Goal: Transaction & Acquisition: Purchase product/service

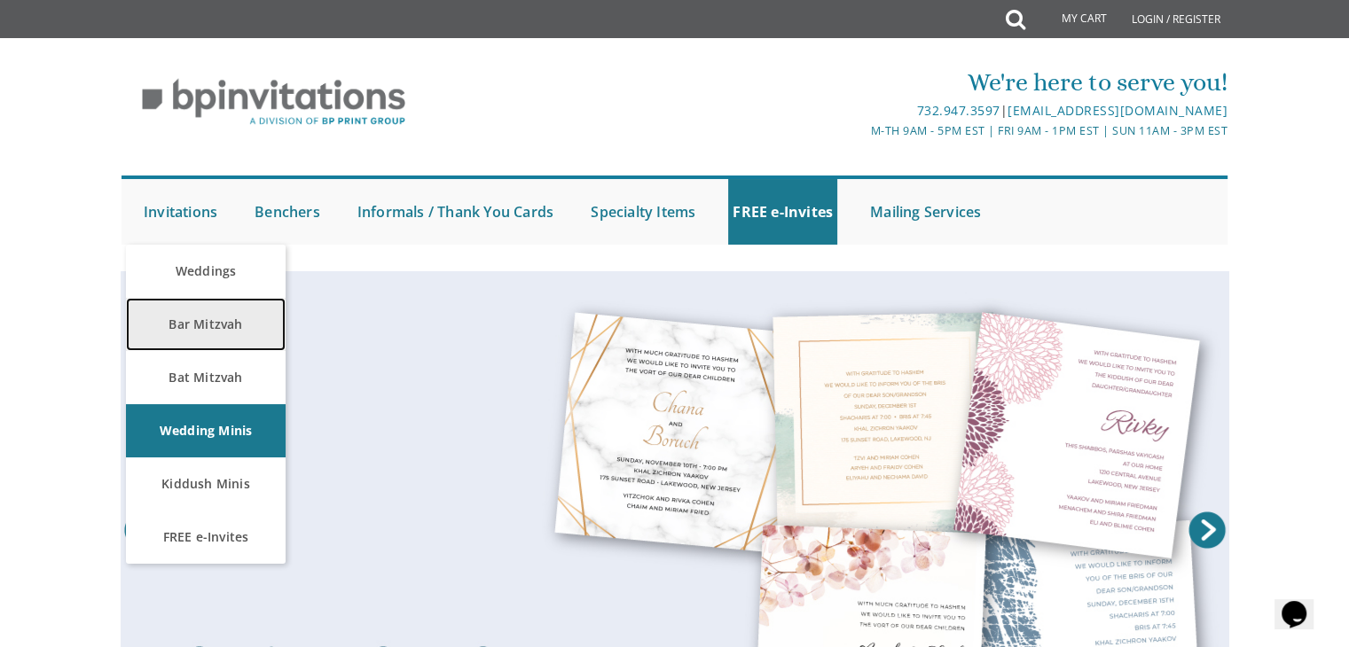
click at [225, 334] on link "Bar Mitzvah" at bounding box center [206, 324] width 160 height 53
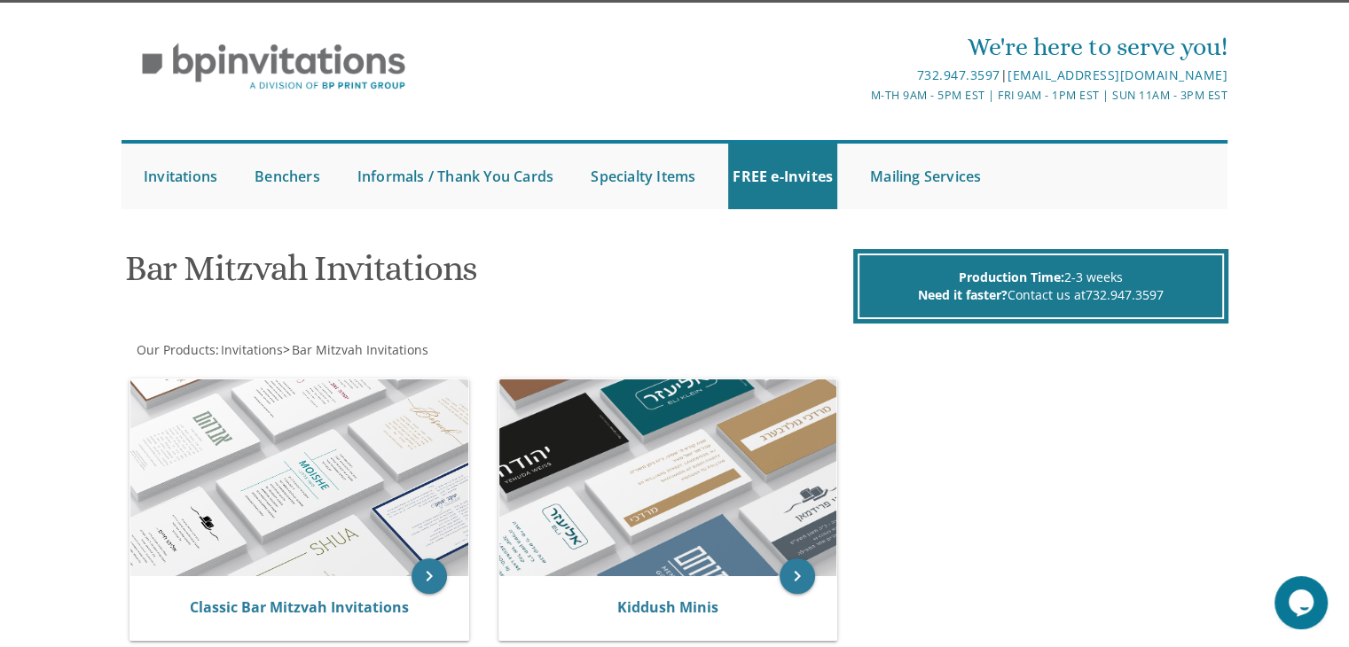
scroll to position [129, 0]
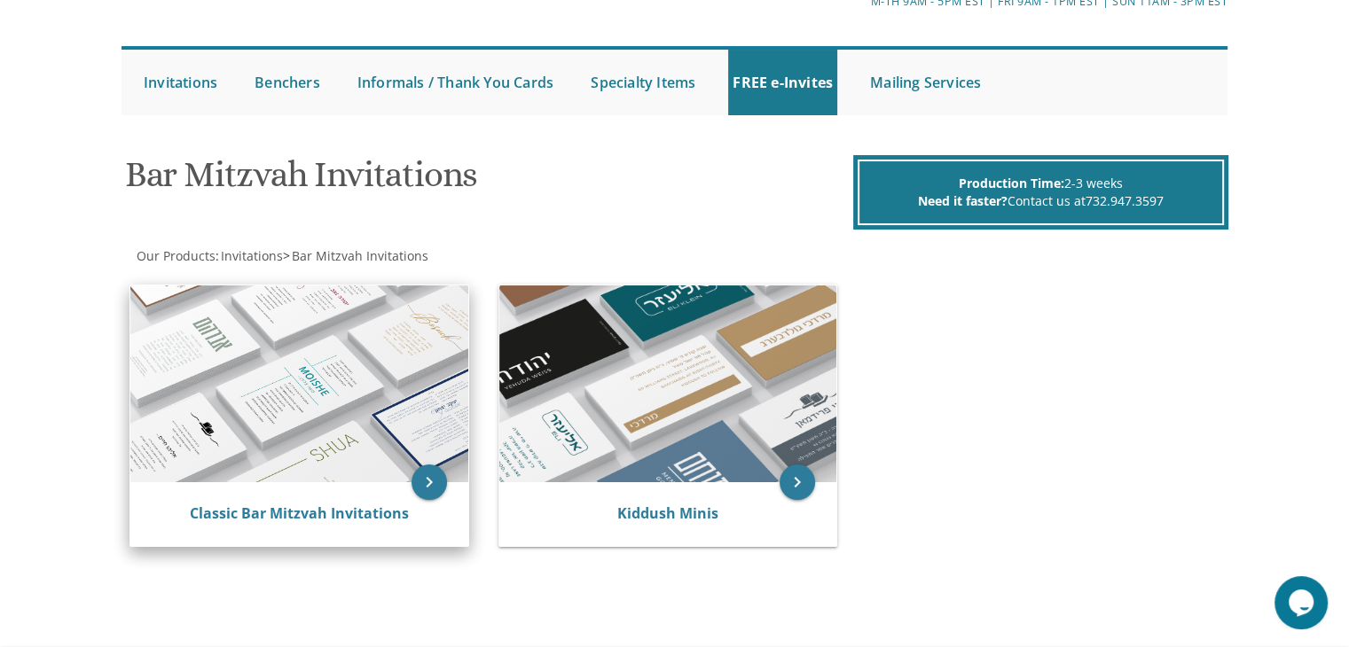
click at [359, 466] on img at bounding box center [299, 384] width 338 height 197
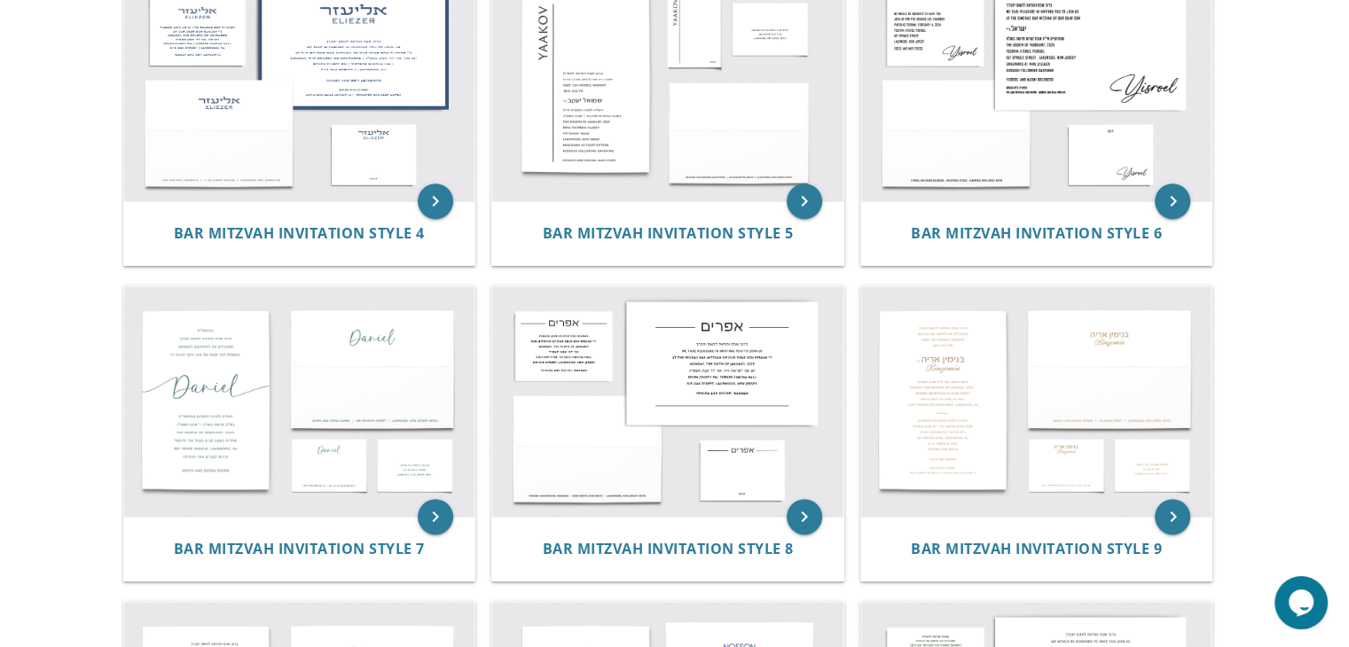
scroll to position [675, 0]
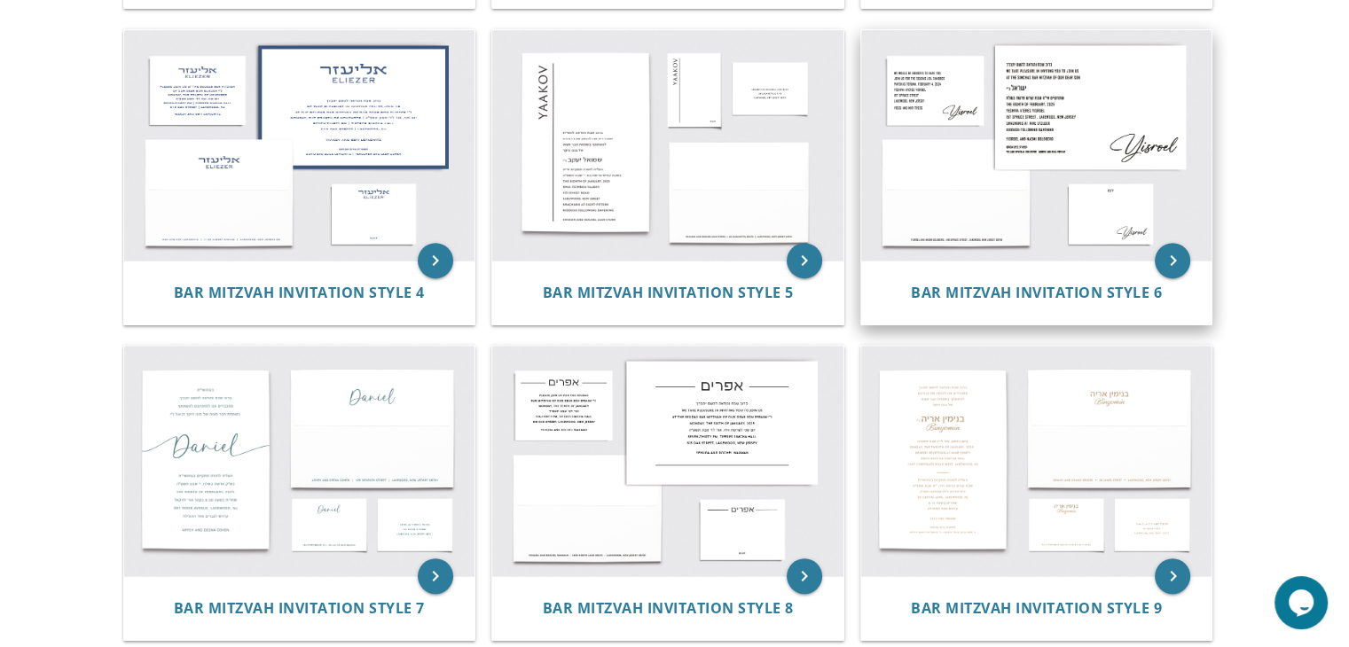
click at [1107, 129] on img at bounding box center [1036, 145] width 351 height 231
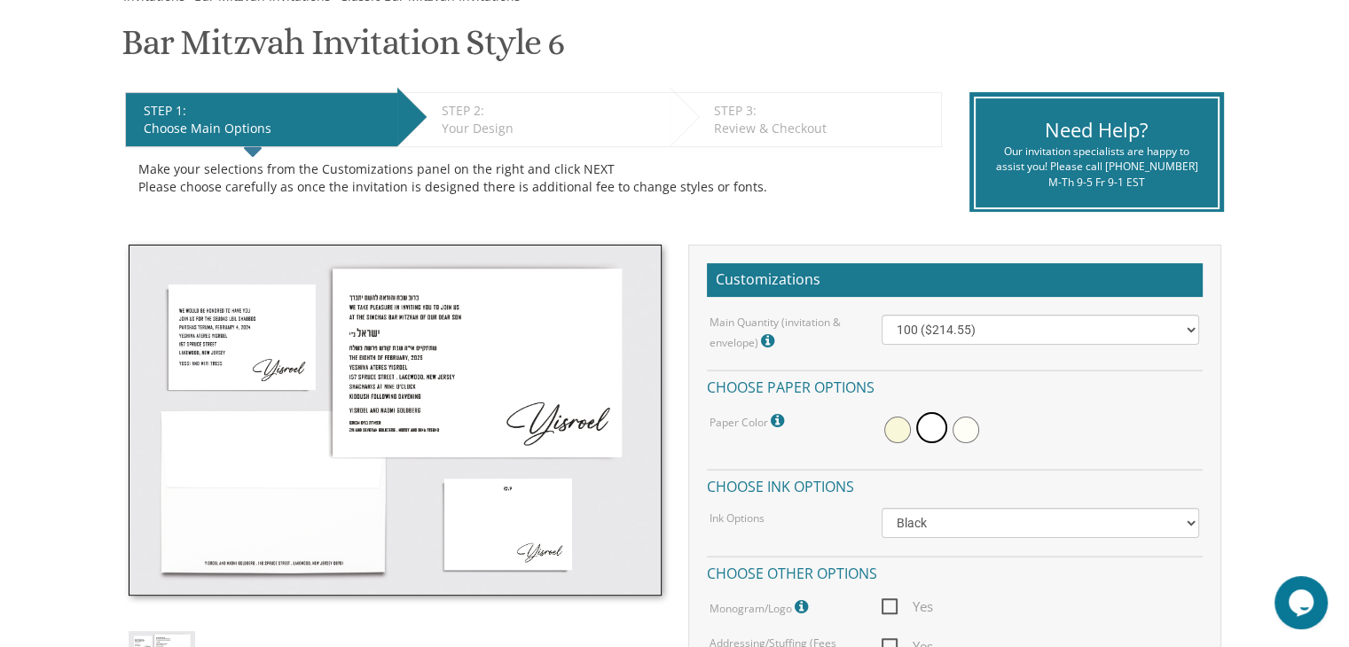
scroll to position [401, 0]
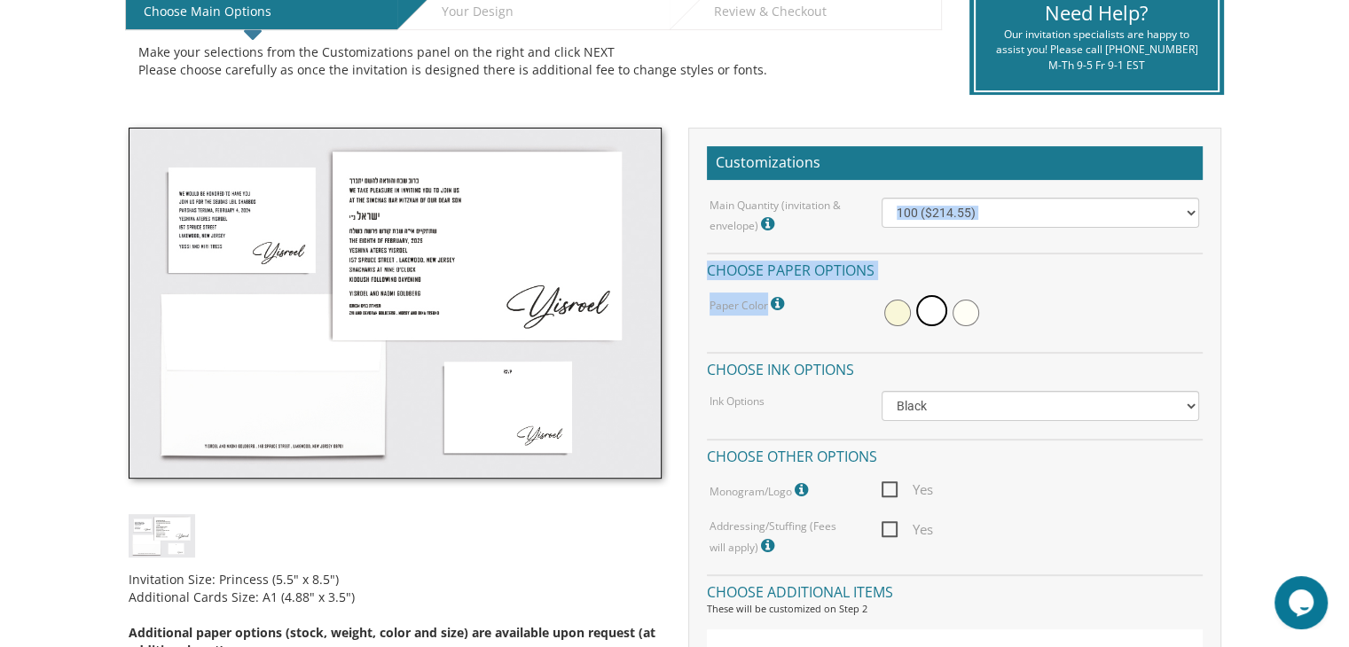
drag, startPoint x: 984, startPoint y: 332, endPoint x: 920, endPoint y: 207, distance: 140.4
click at [920, 207] on div "Main Quantity (invitation & envelope) Invitation Size: Princess (5.5" x 8.5") 1…" at bounding box center [955, 378] width 496 height 360
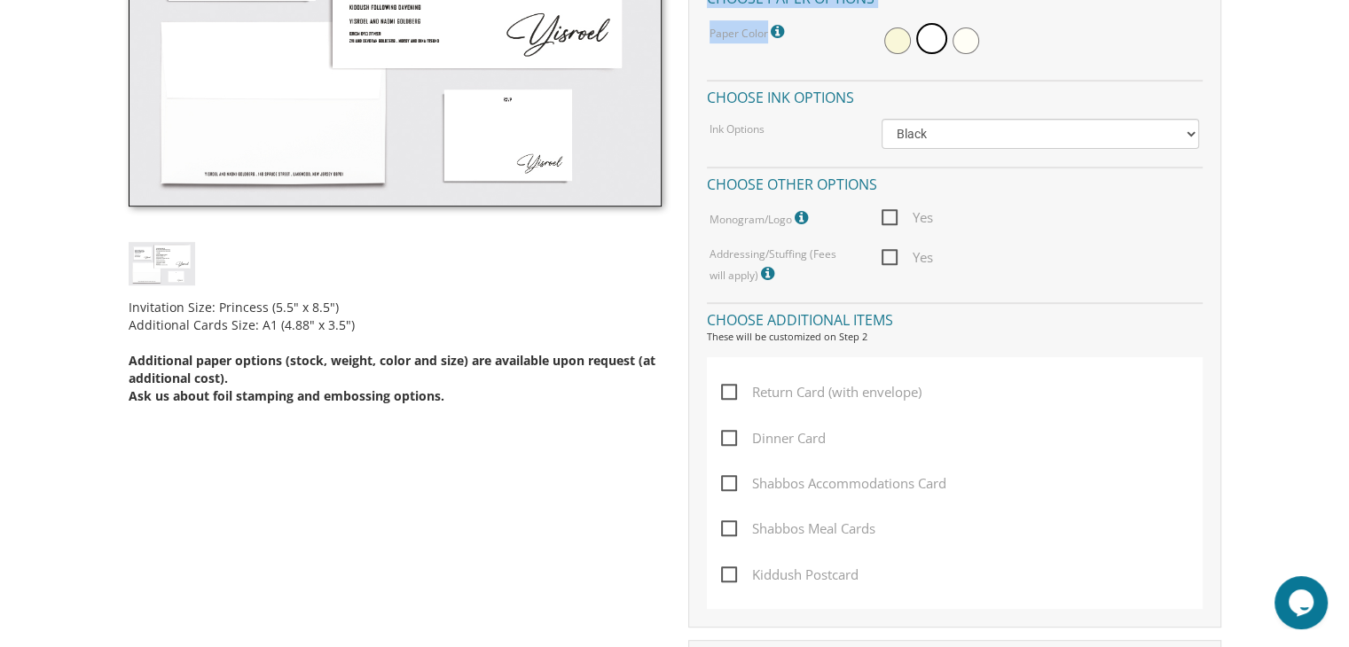
scroll to position [755, 0]
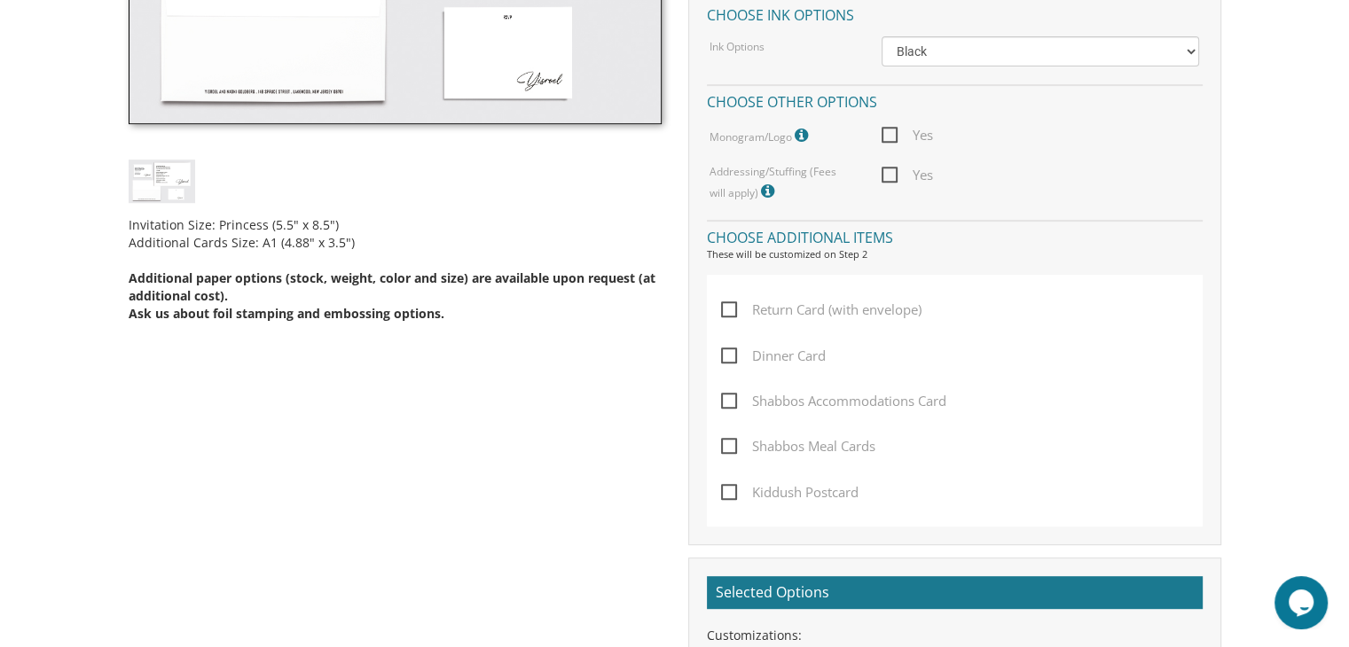
click at [725, 306] on span "Return Card (with envelope)" at bounding box center [821, 310] width 200 height 22
click at [725, 306] on input "Return Card (with envelope)" at bounding box center [727, 308] width 12 height 12
checkbox input "true"
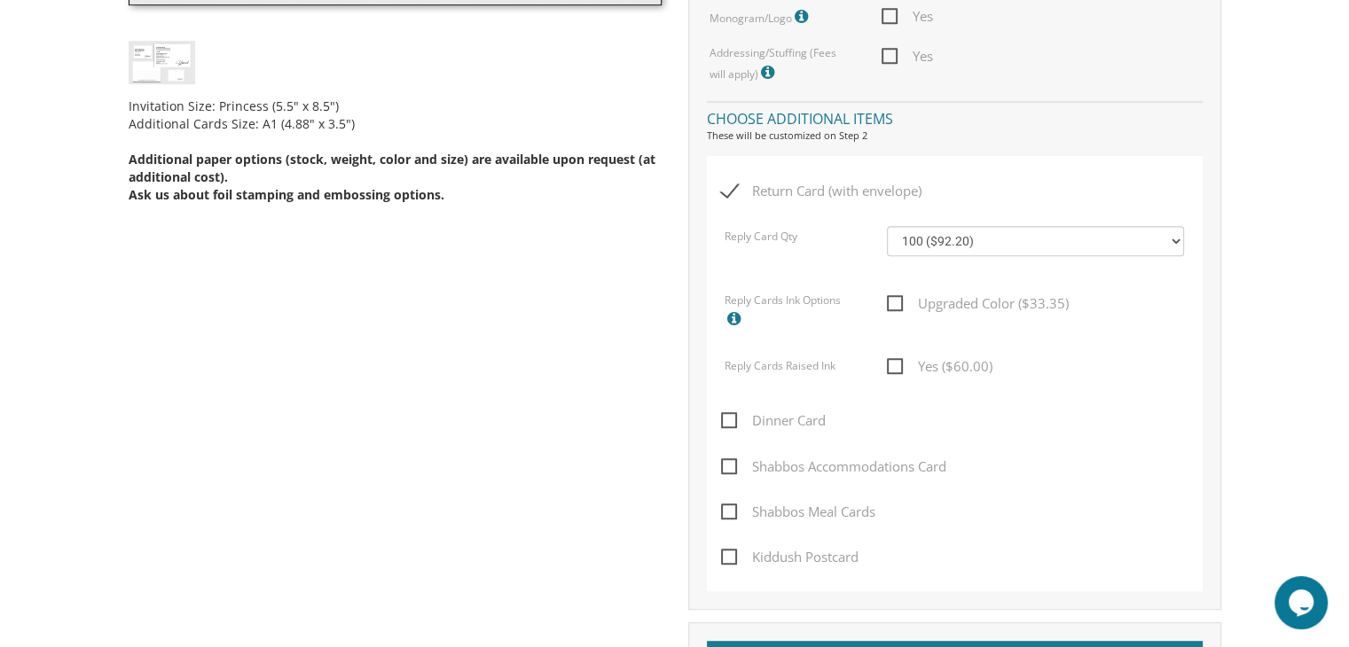
scroll to position [957, 0]
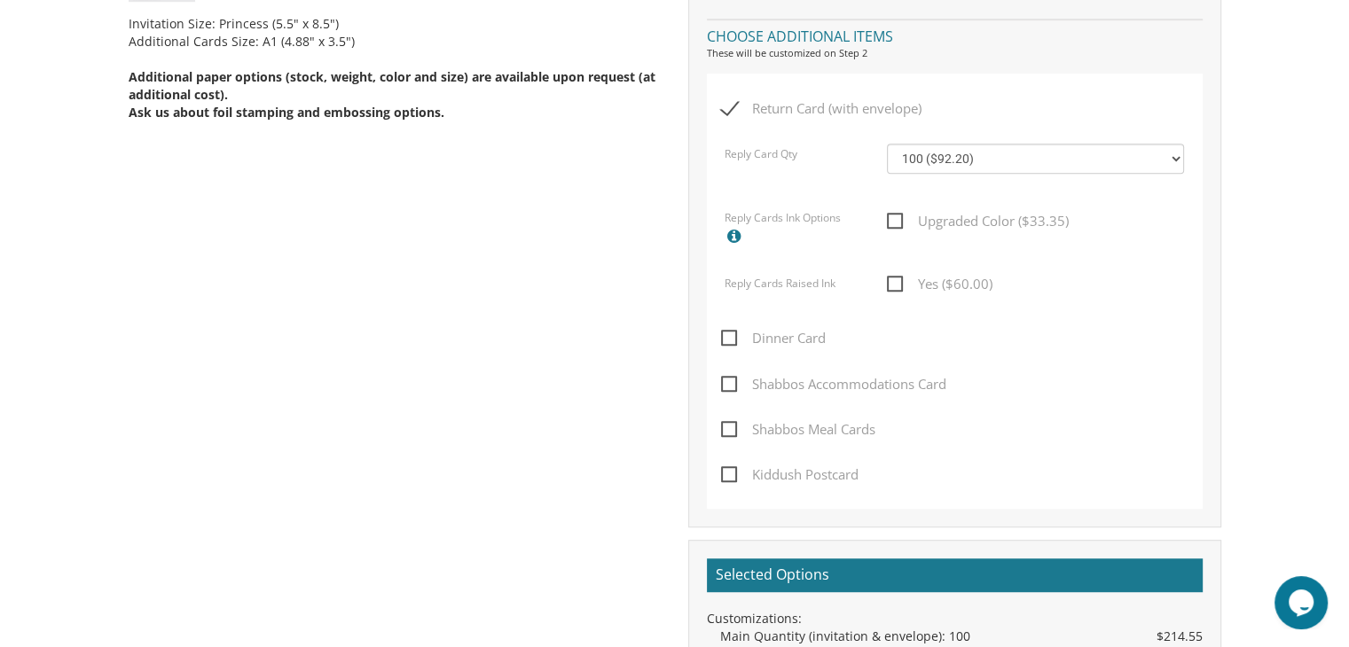
click at [726, 341] on span "Dinner Card" at bounding box center [773, 338] width 105 height 22
click at [726, 341] on input "Dinner Card" at bounding box center [727, 337] width 12 height 12
checkbox input "true"
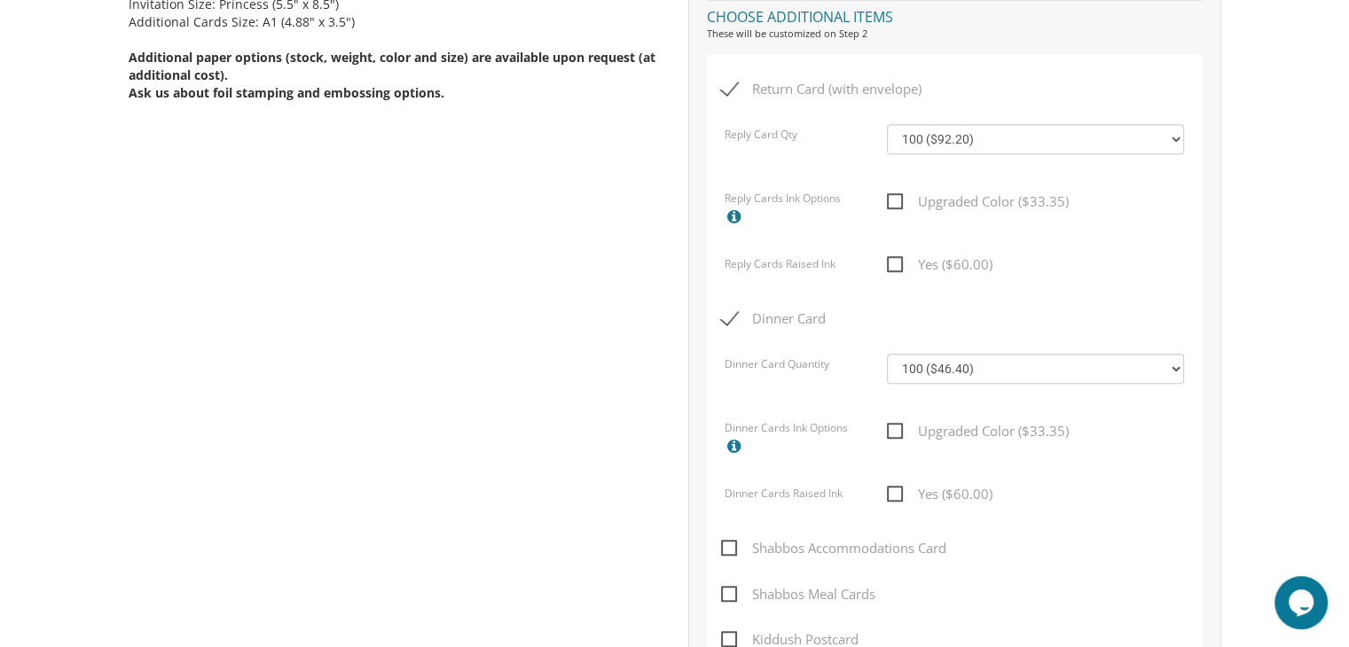
scroll to position [992, 0]
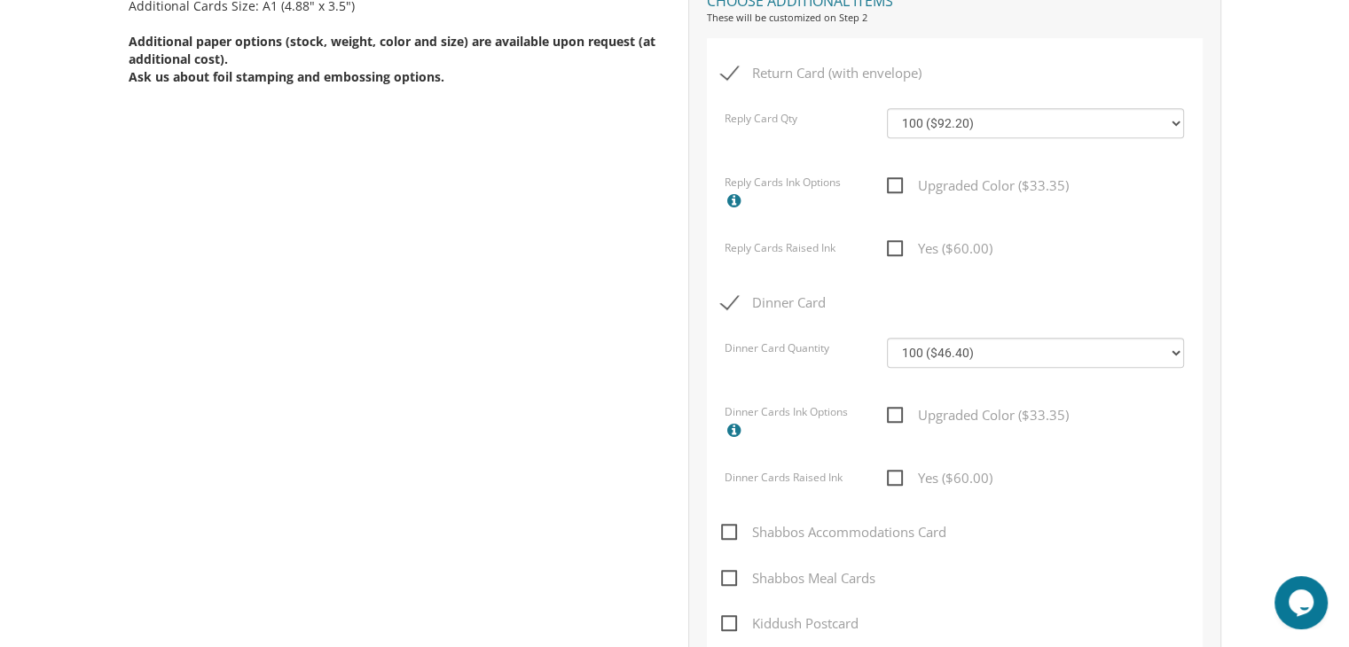
click at [1348, 11] on body "My Cart {{shoppingcart.totalQuantityDisplay}} Total: {{shoppingcart.subtotal}} …" at bounding box center [674, 357] width 1349 height 2699
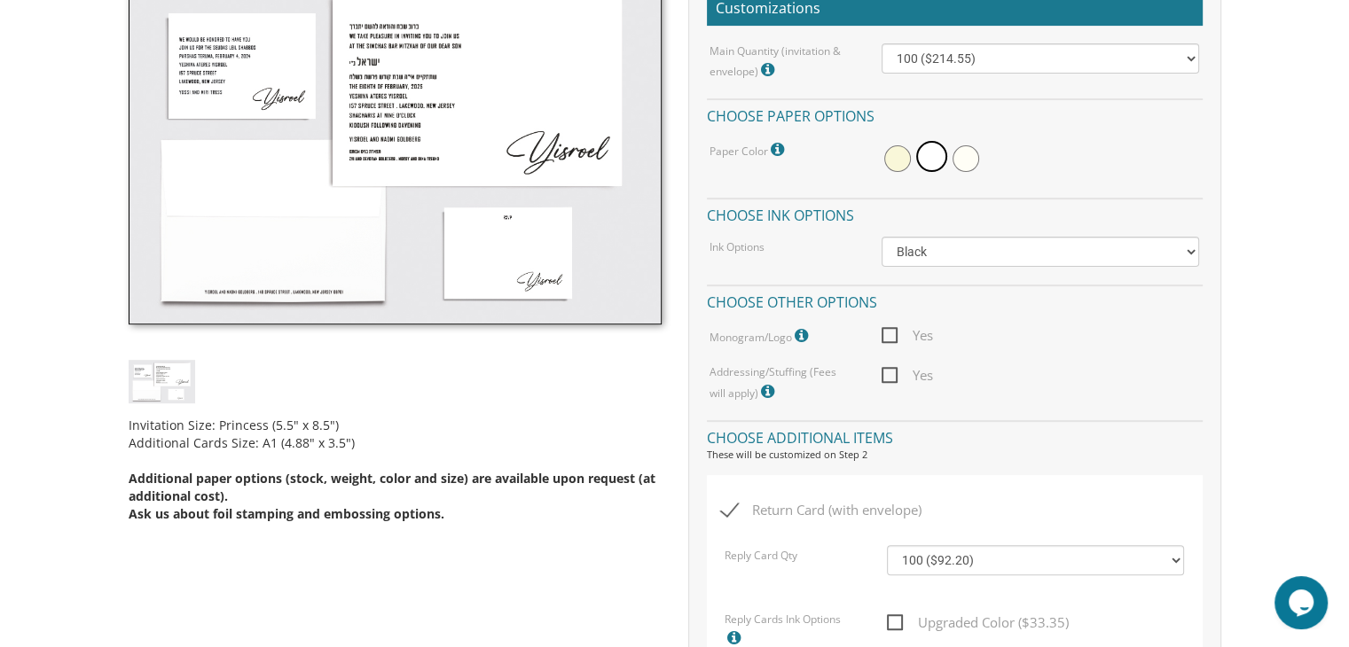
scroll to position [532, 0]
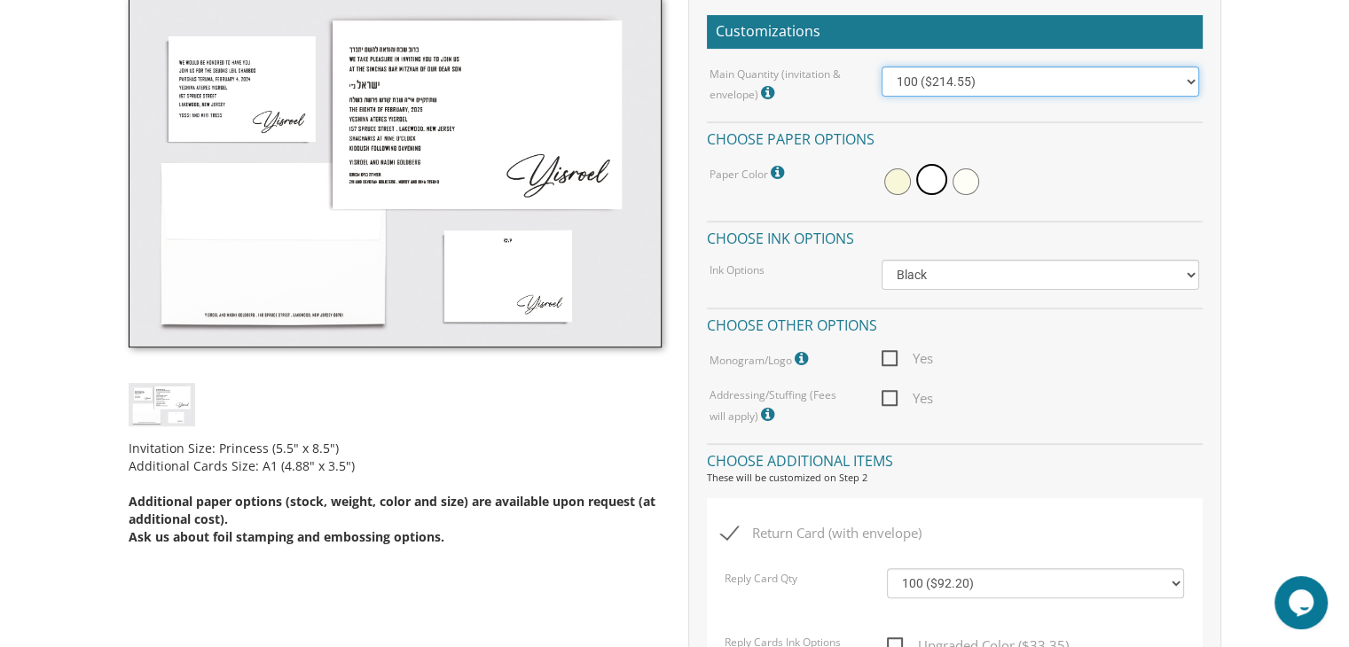
click at [1193, 86] on select "100 ($214.55) 200 ($254.60) 300 ($294.25) 400 ($333.55) 500 ($373.90) 600 ($413…" at bounding box center [1039, 82] width 317 height 30
select select "200"
click at [881, 67] on select "100 ($214.55) 200 ($254.60) 300 ($294.25) 400 ($333.55) 500 ($373.90) 600 ($413…" at bounding box center [1039, 82] width 317 height 30
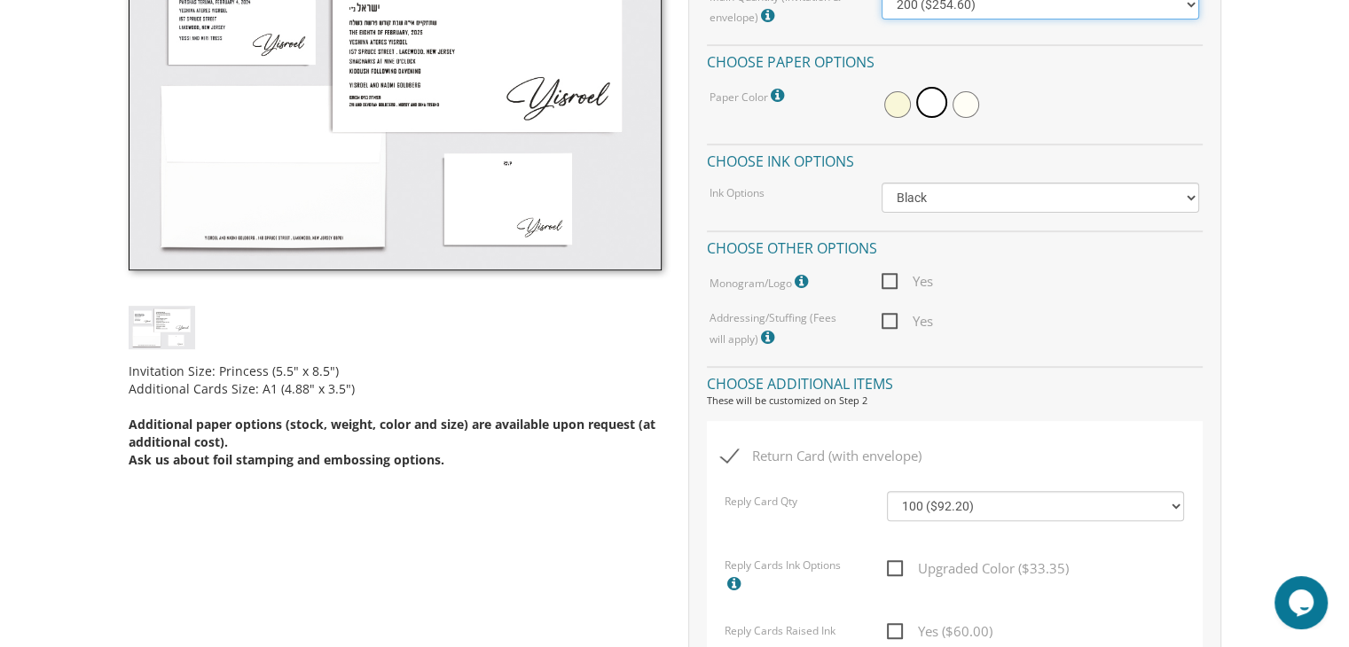
scroll to position [602, 0]
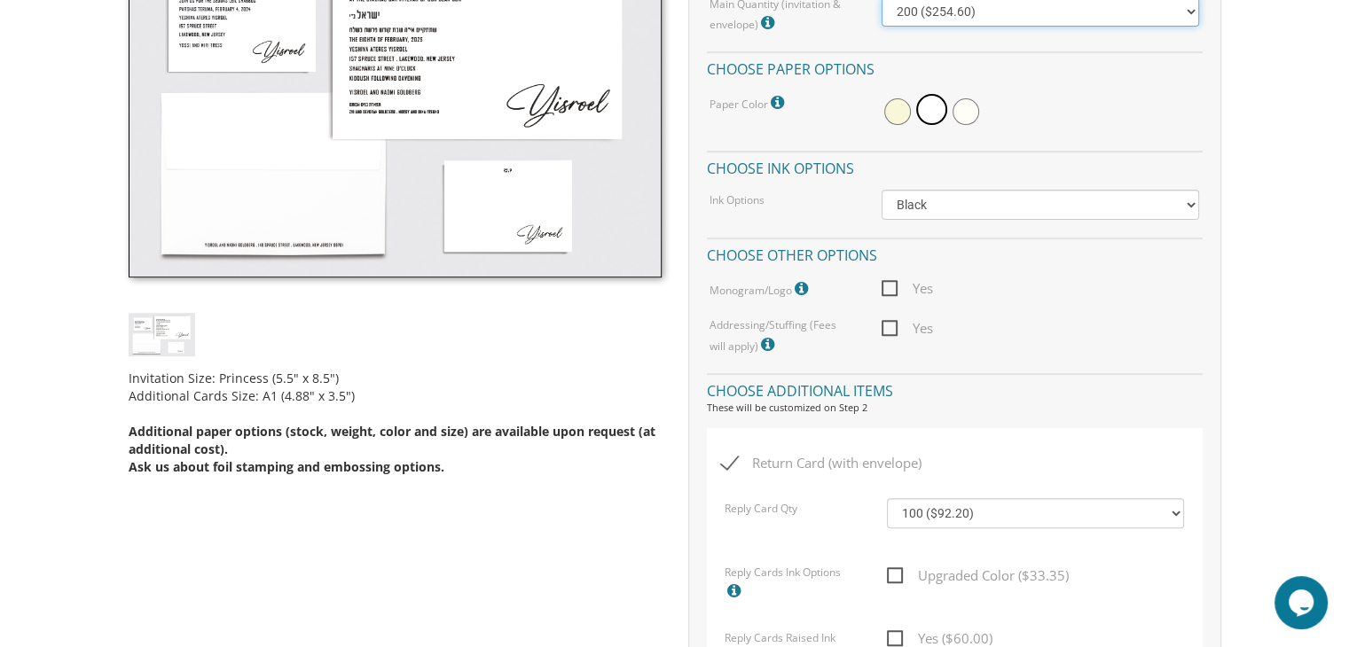
click at [1185, 15] on select "100 ($214.55) 200 ($254.60) 300 ($294.25) 400 ($333.55) 500 ($373.90) 600 ($413…" at bounding box center [1039, 11] width 317 height 30
click at [1182, 17] on select "100 ($214.55) 200 ($254.60) 300 ($294.25) 400 ($333.55) 500 ($373.90) 600 ($413…" at bounding box center [1039, 11] width 317 height 30
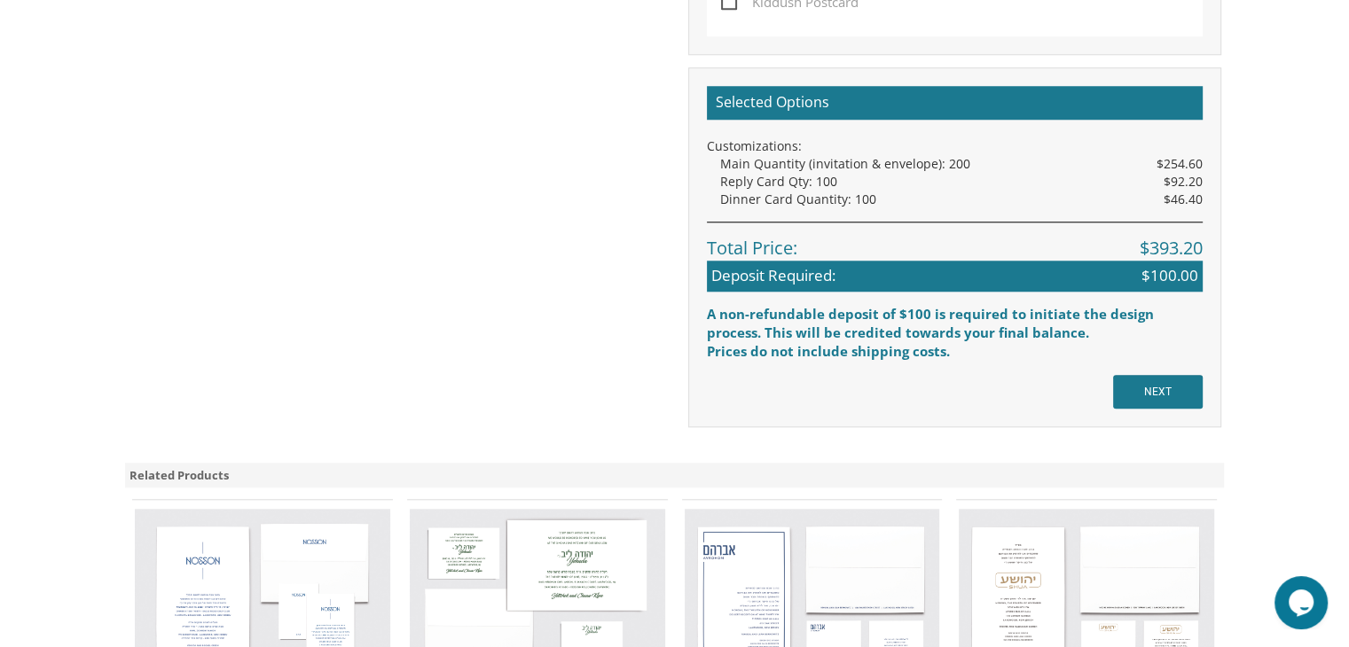
scroll to position [1631, 0]
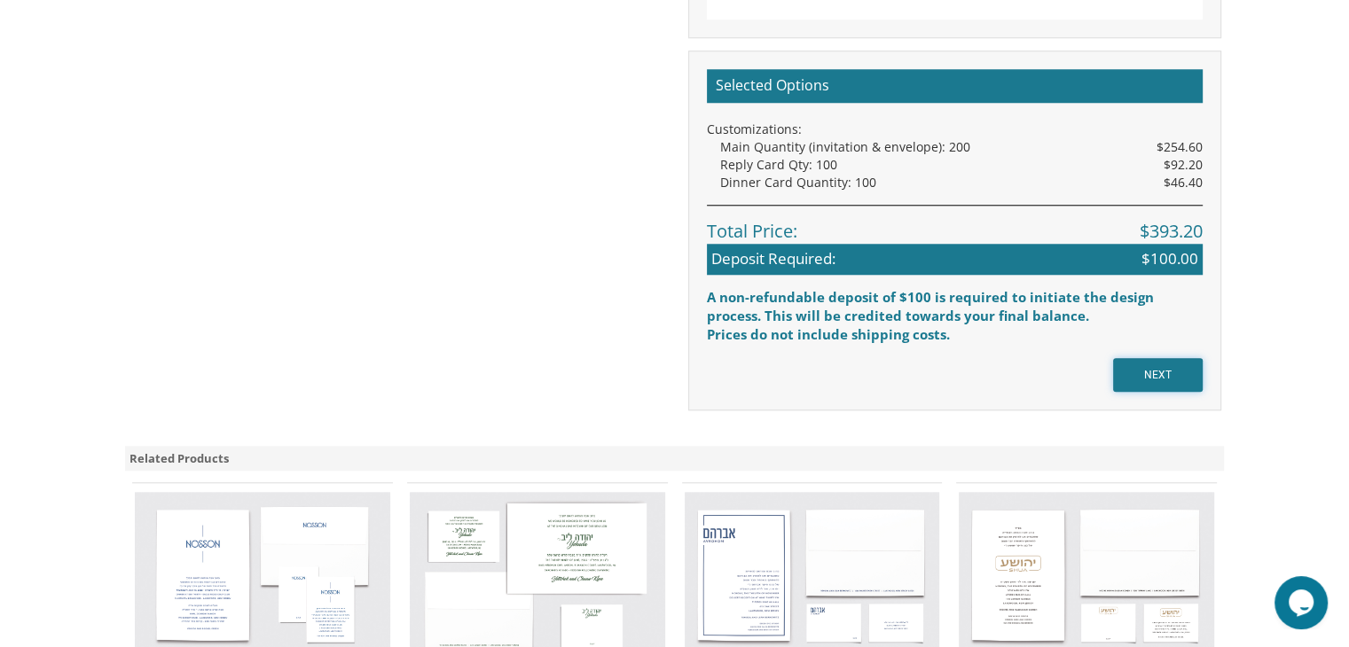
click at [1136, 368] on input "NEXT" at bounding box center [1158, 375] width 90 height 34
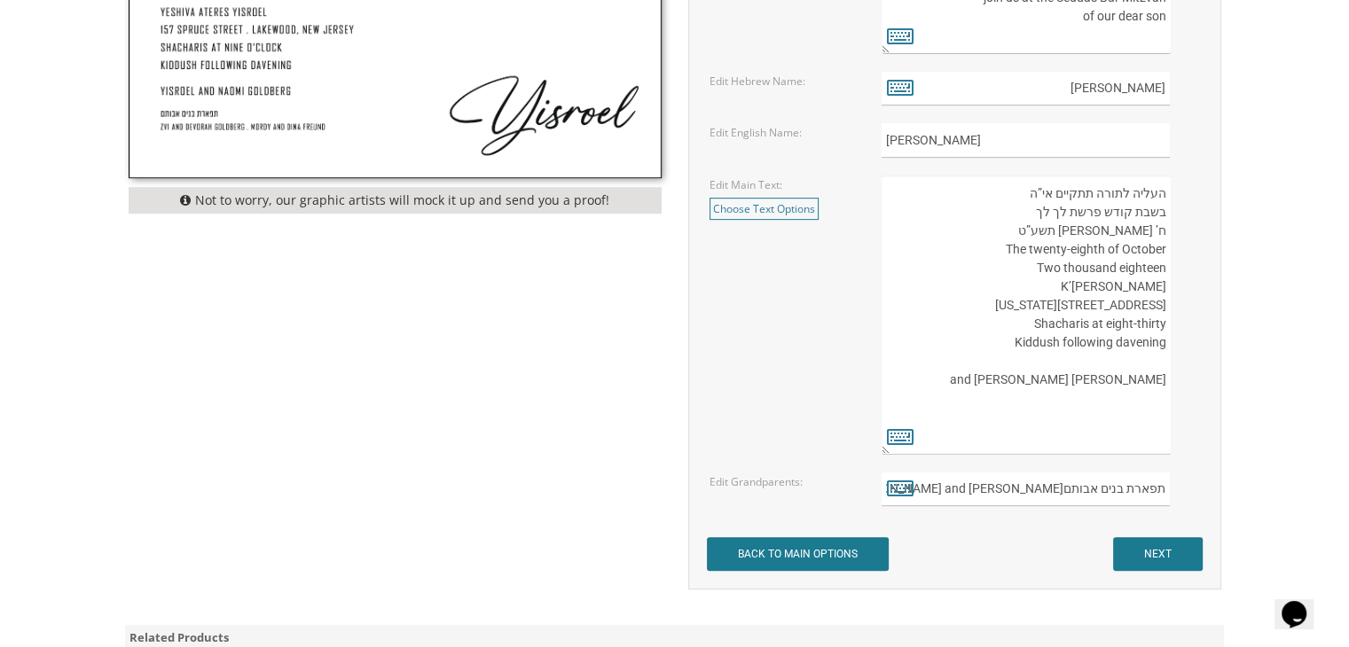
scroll to position [803, 0]
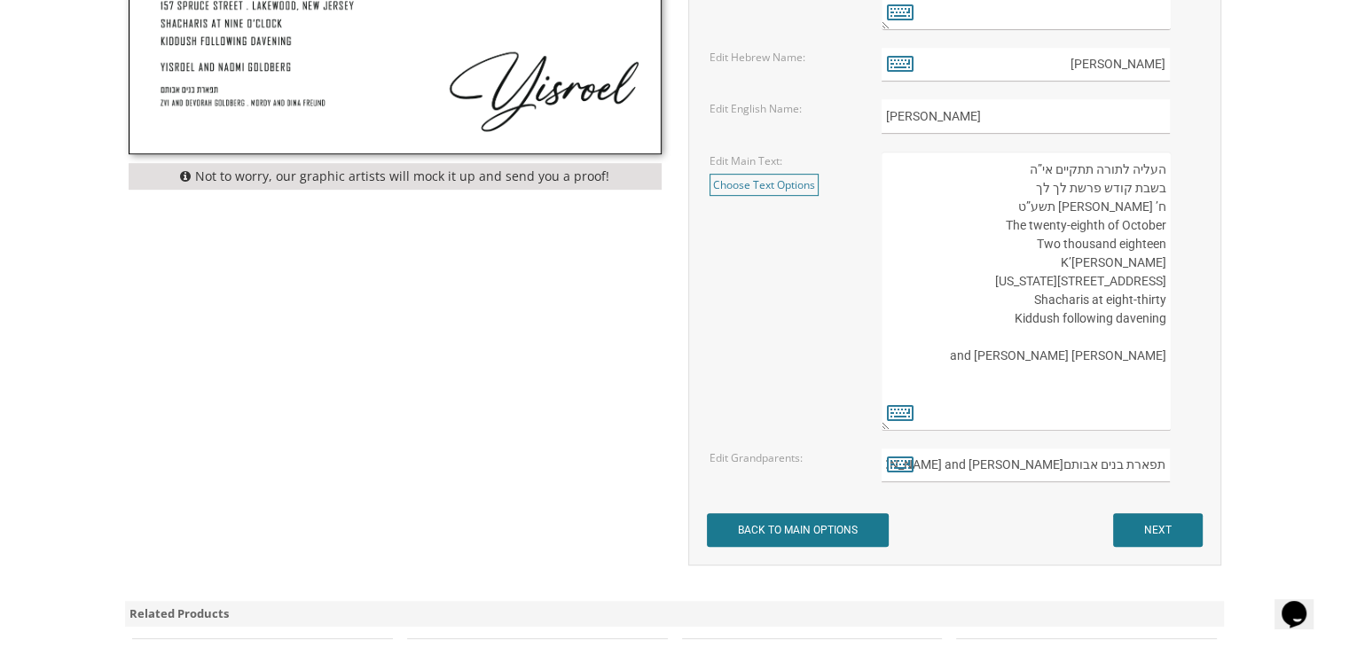
click at [1342, 15] on body "My Cart {{shoppingcart.totalQuantityDisplay}} Total: {{shoppingcart.subtotal}} …" at bounding box center [674, 210] width 1349 height 2027
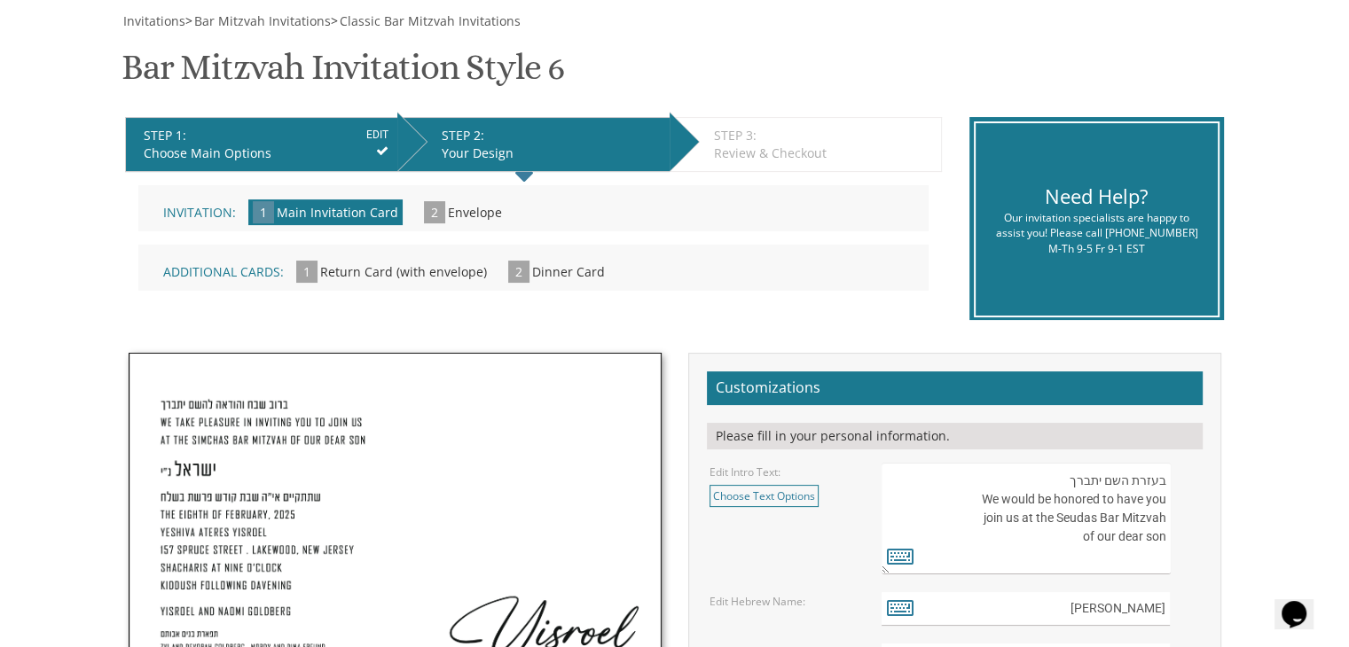
scroll to position [223, 0]
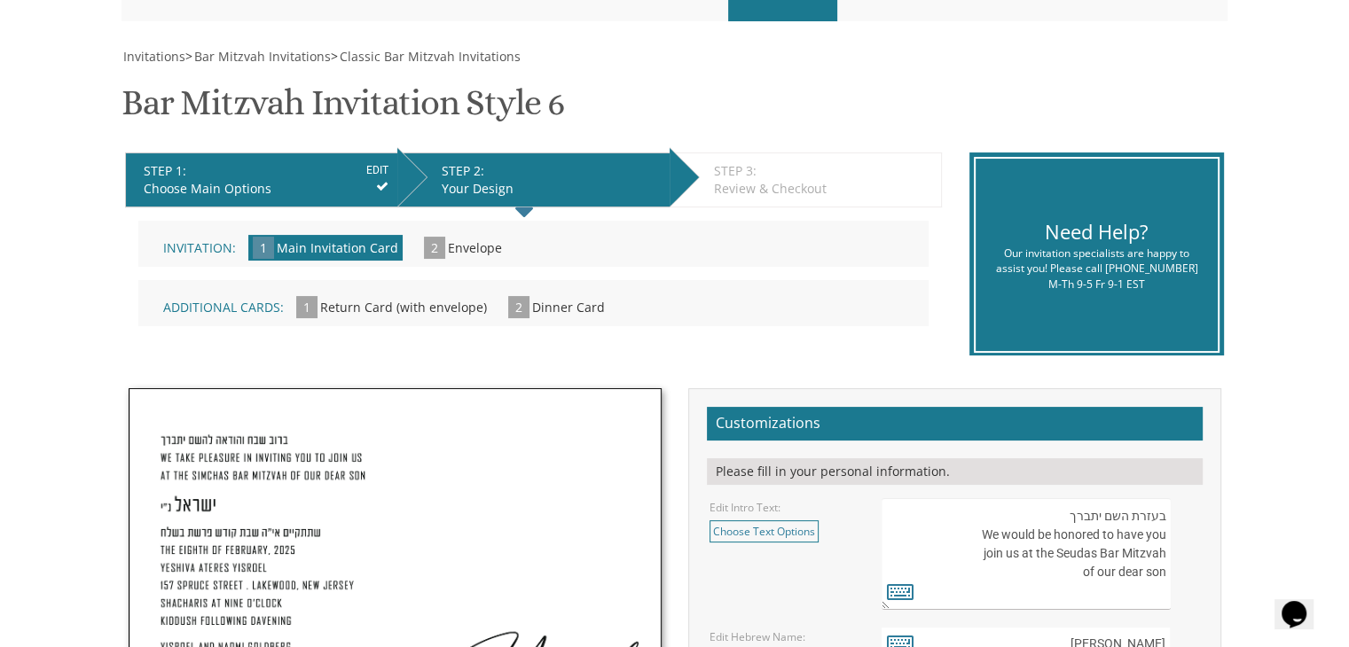
click at [454, 255] on span "Envelope" at bounding box center [475, 247] width 54 height 17
click at [454, 246] on span "Envelope" at bounding box center [475, 247] width 54 height 17
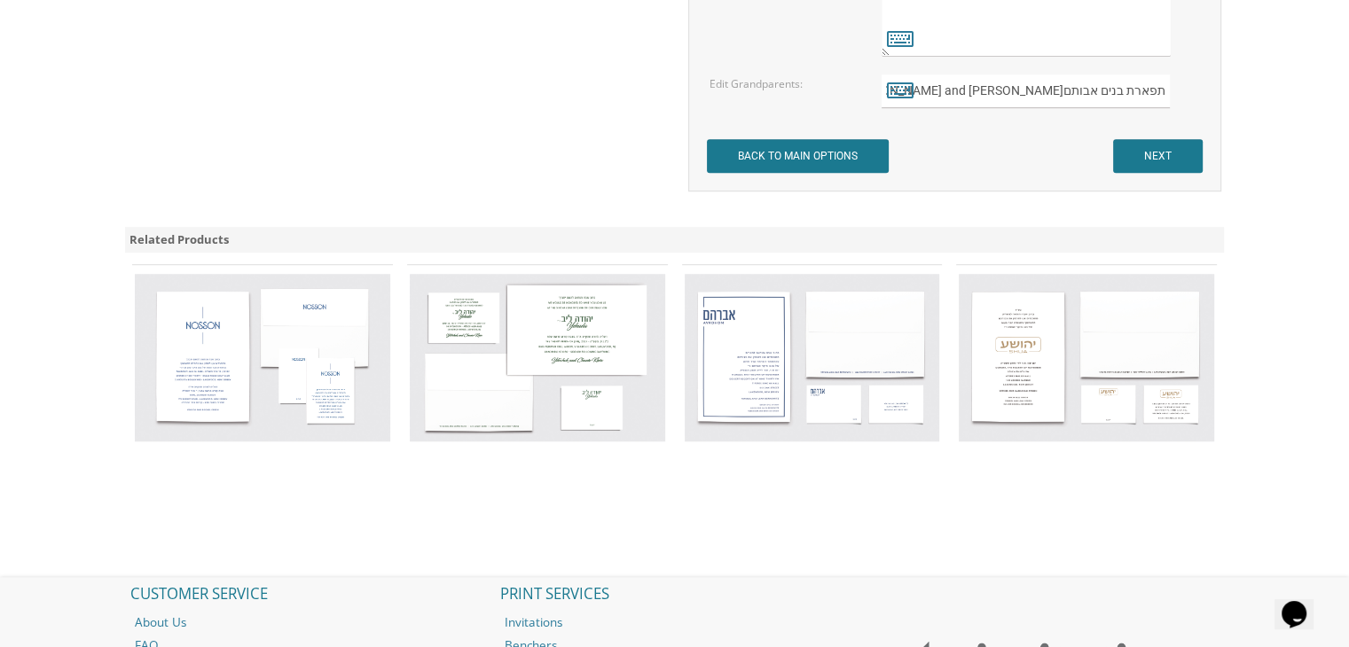
scroll to position [1094, 0]
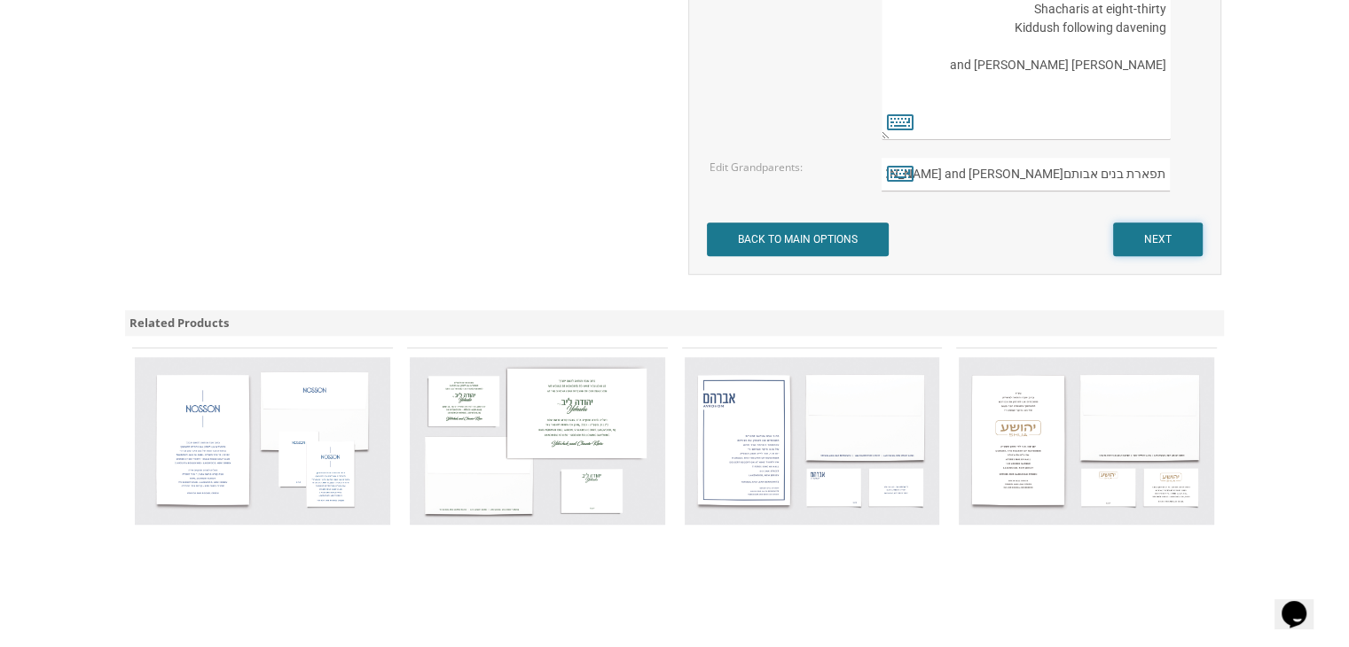
click at [1202, 243] on input "NEXT" at bounding box center [1158, 240] width 90 height 34
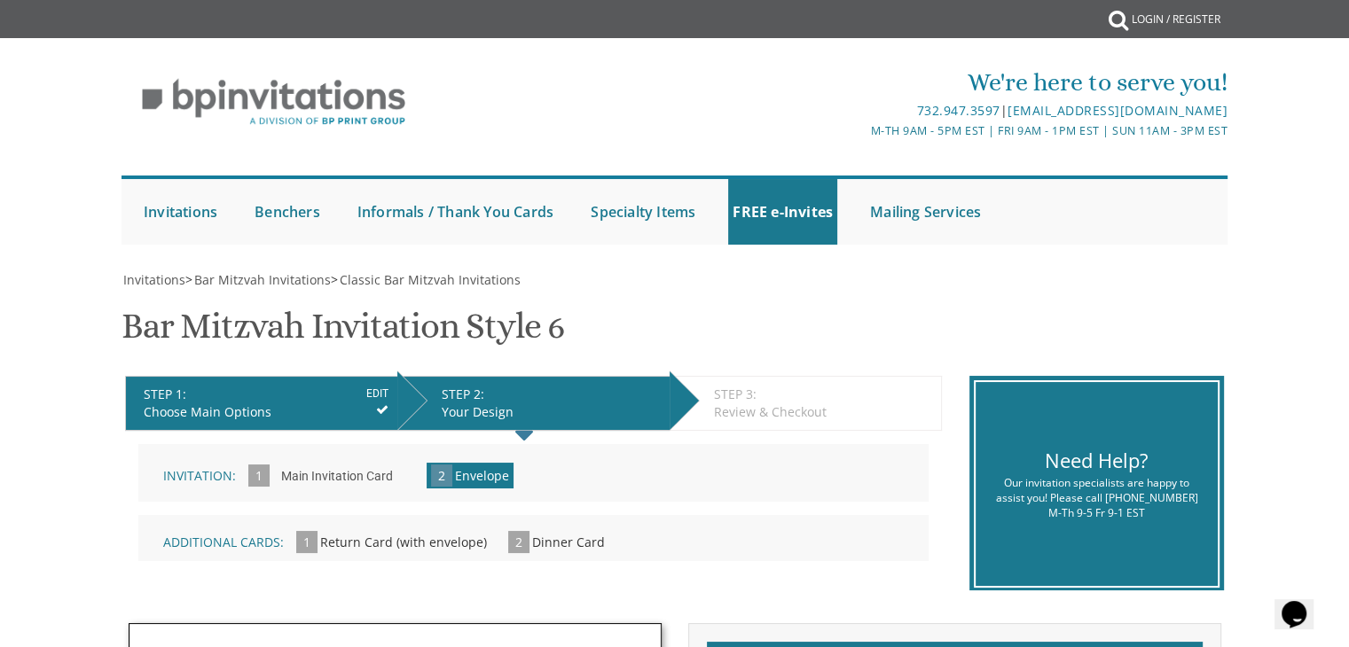
click at [354, 404] on div "Choose Main Options" at bounding box center [266, 412] width 245 height 18
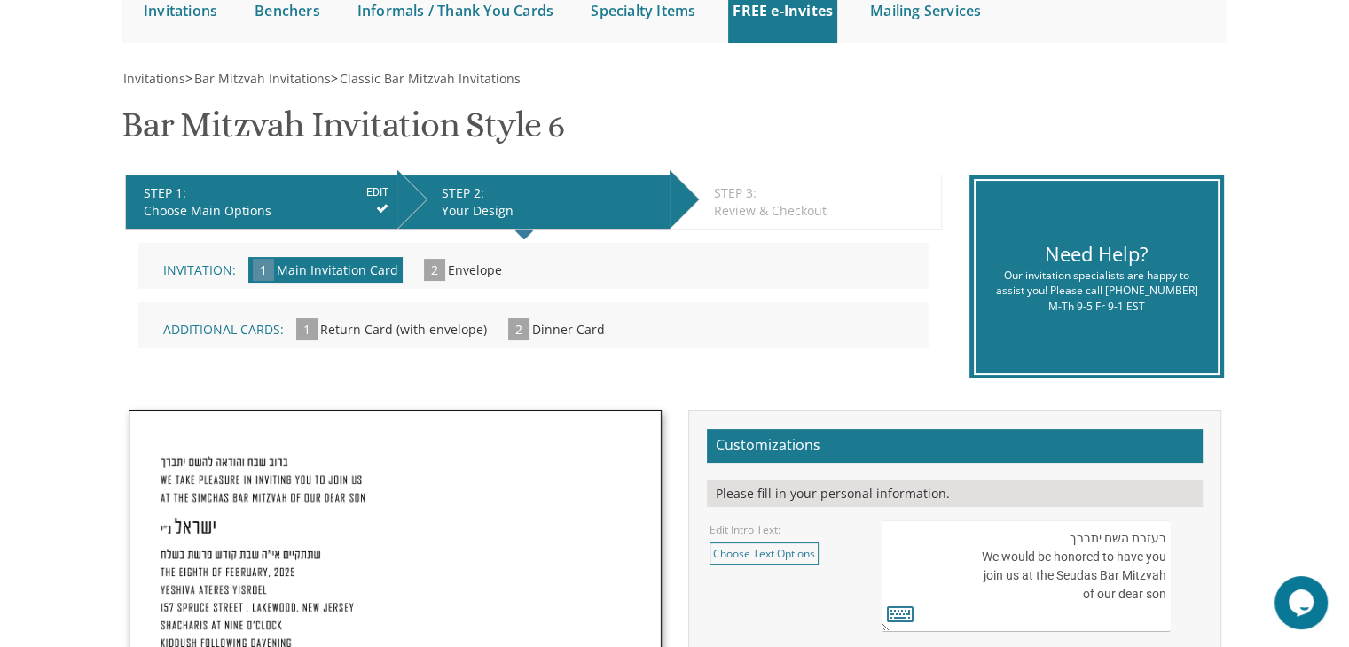
scroll to position [271, 0]
